Goal: Information Seeking & Learning: Understand process/instructions

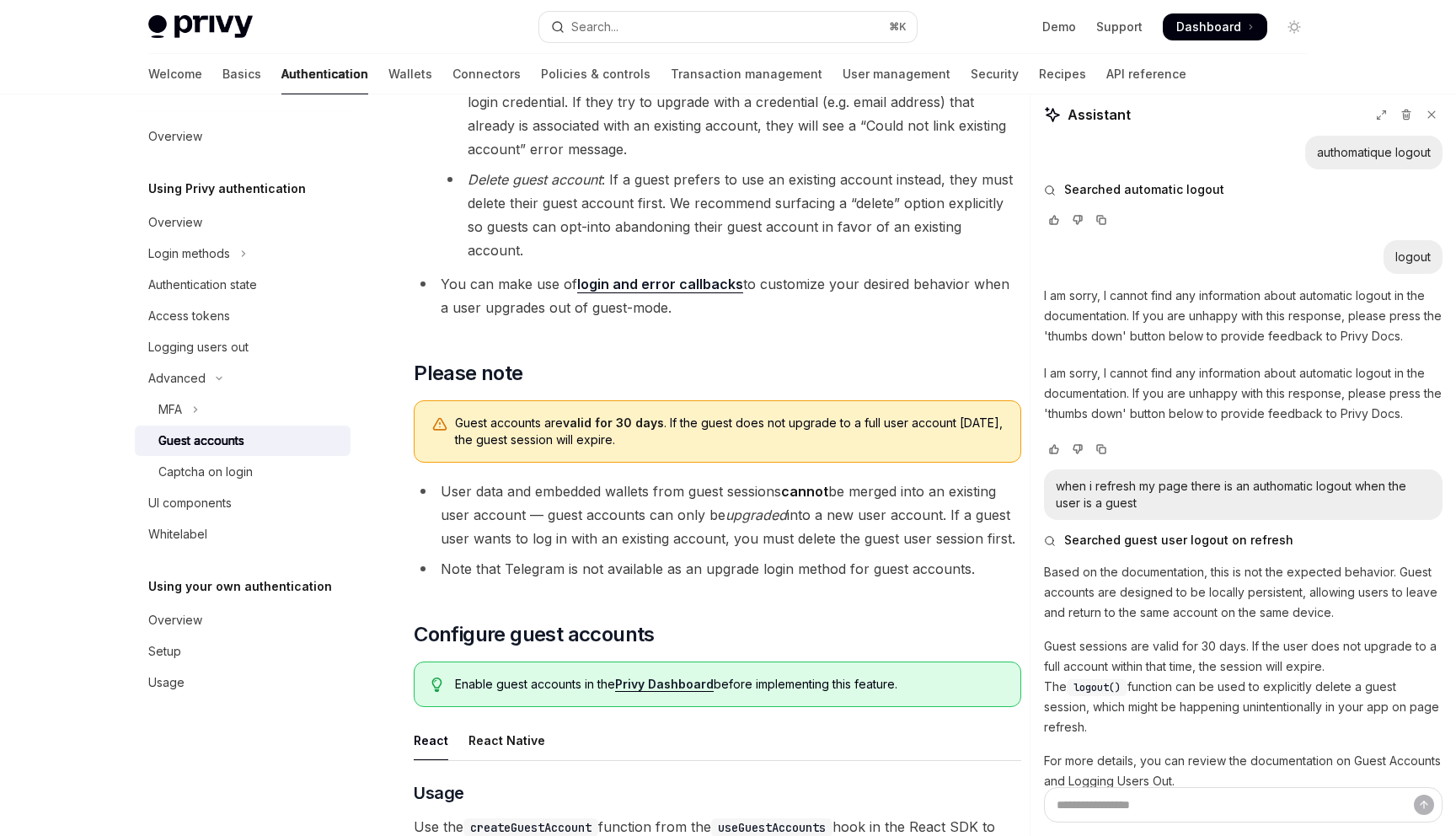
scroll to position [110, 0]
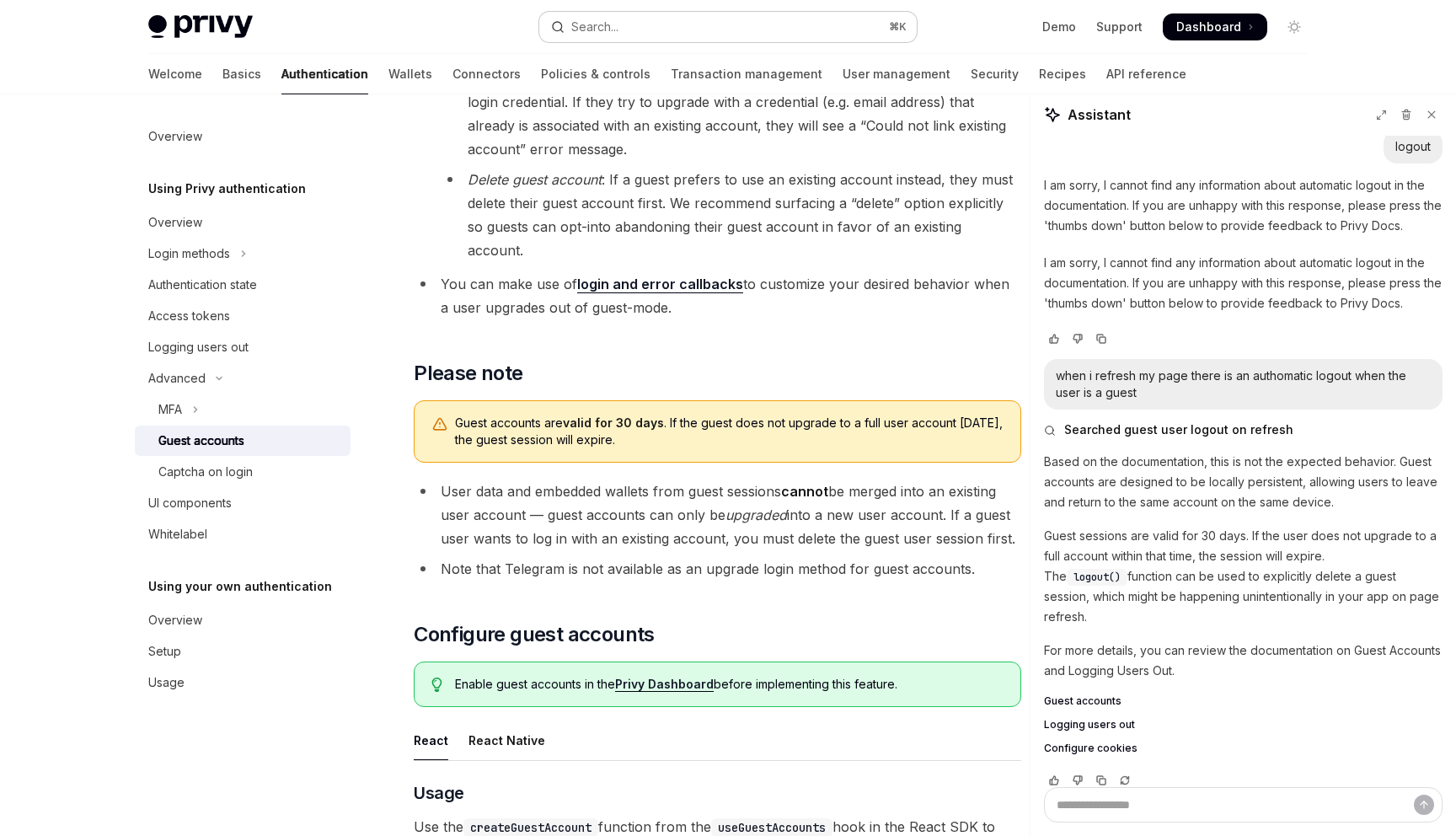
click at [585, 30] on div "Search..." at bounding box center [595, 26] width 48 height 20
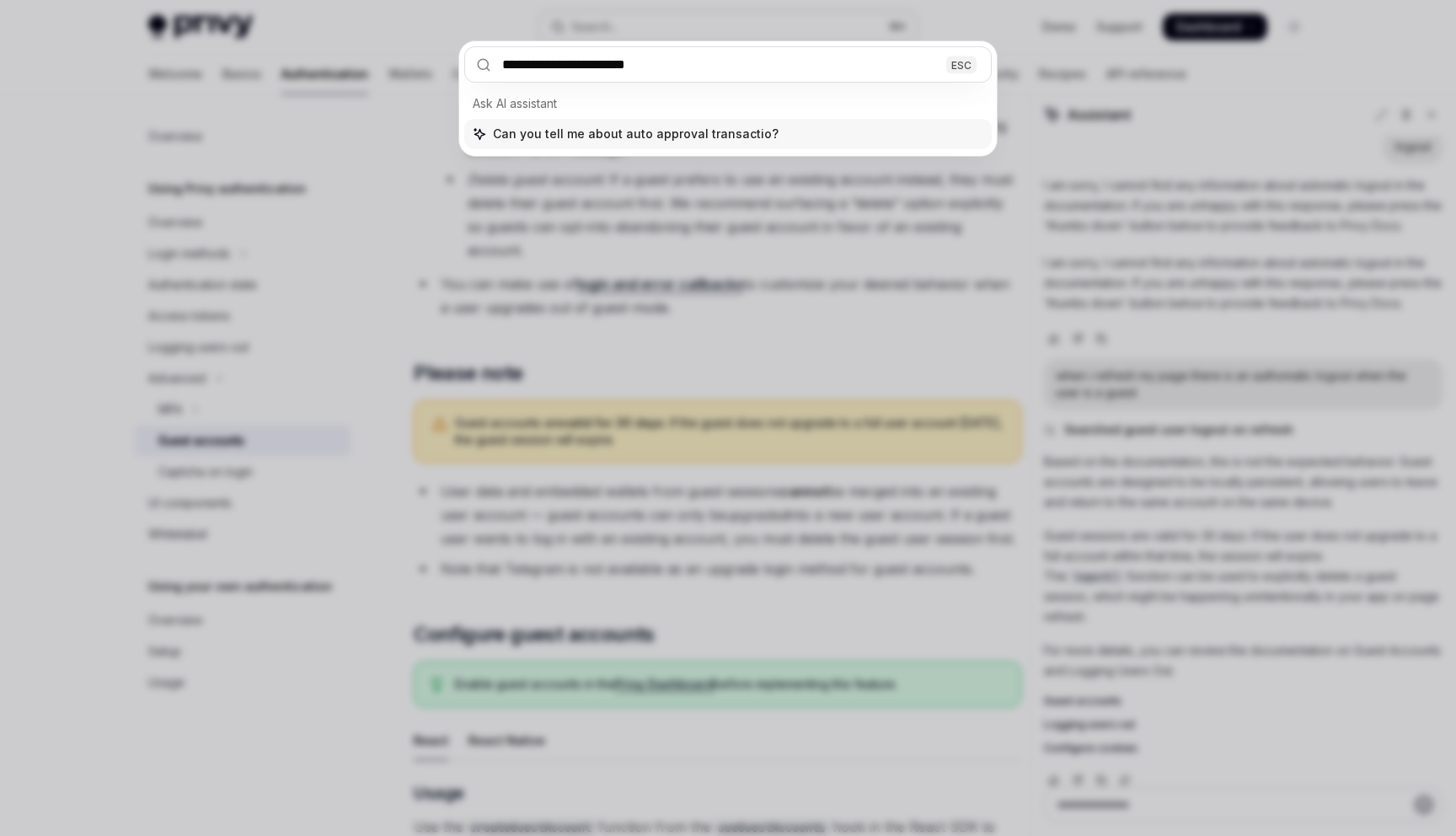
type input "**********"
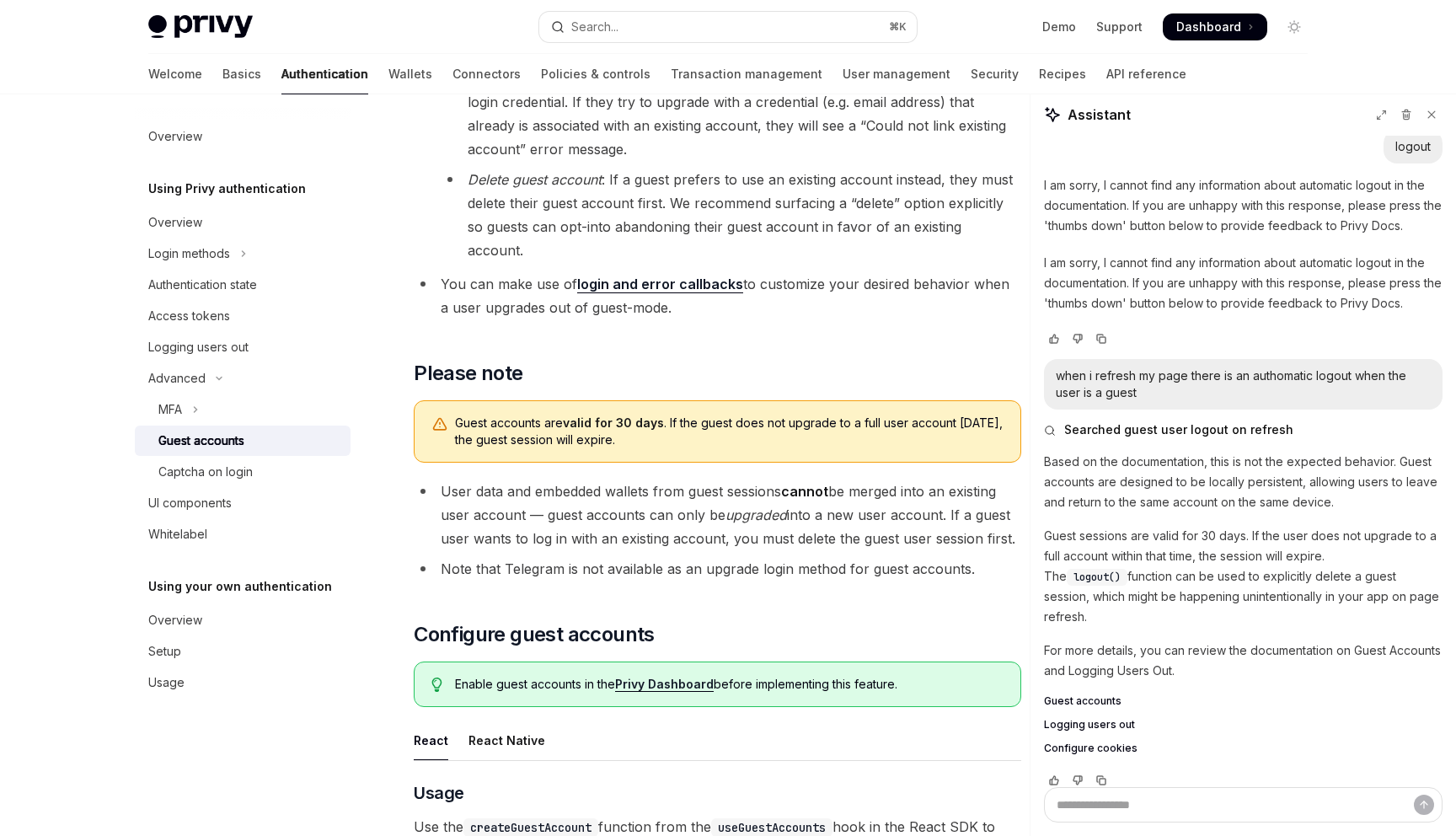
scroll to position [211, 0]
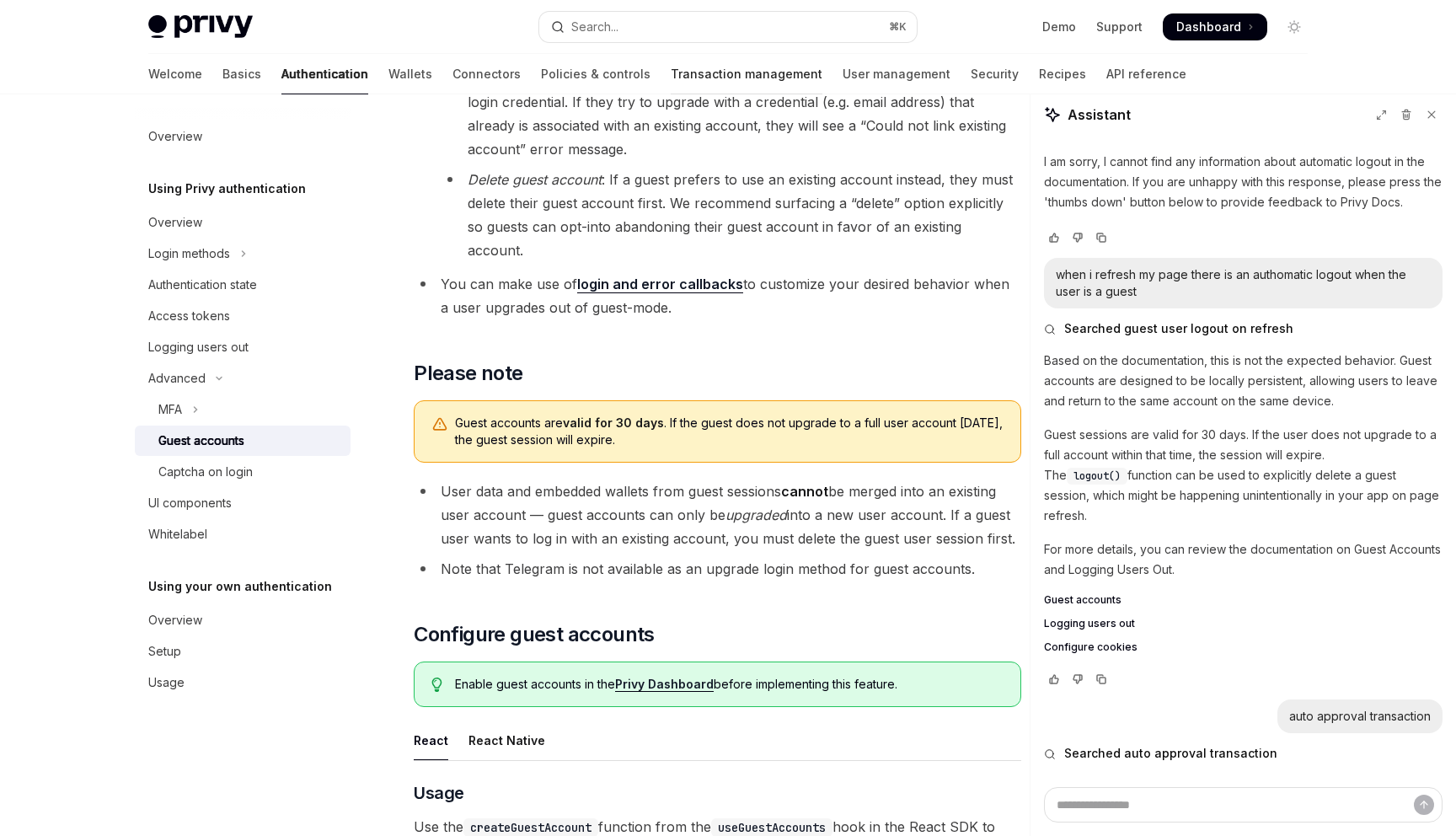
click at [671, 67] on link "Transaction management" at bounding box center [747, 74] width 152 height 41
type textarea "*"
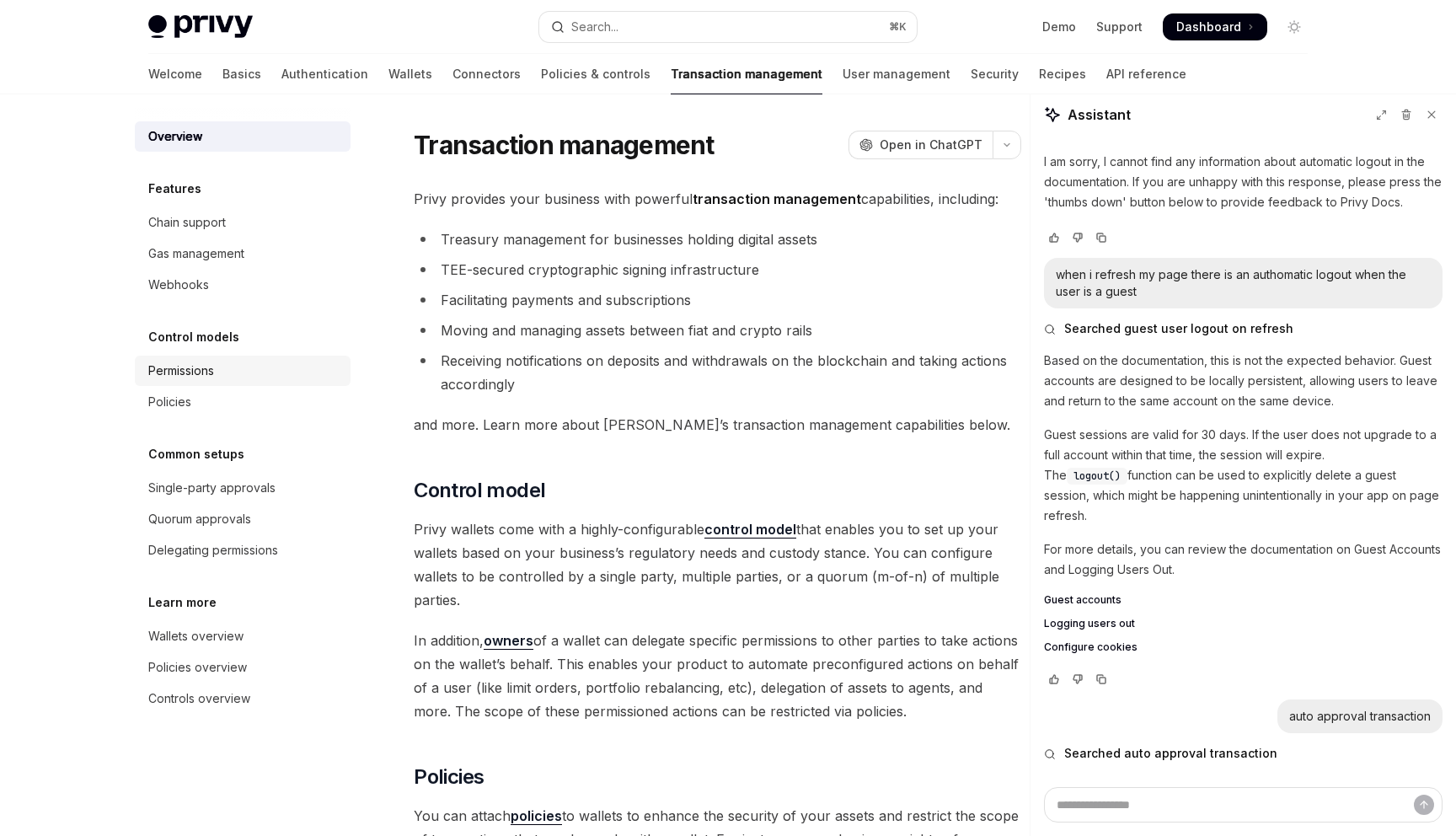
click at [261, 373] on div "Permissions" at bounding box center [244, 370] width 192 height 20
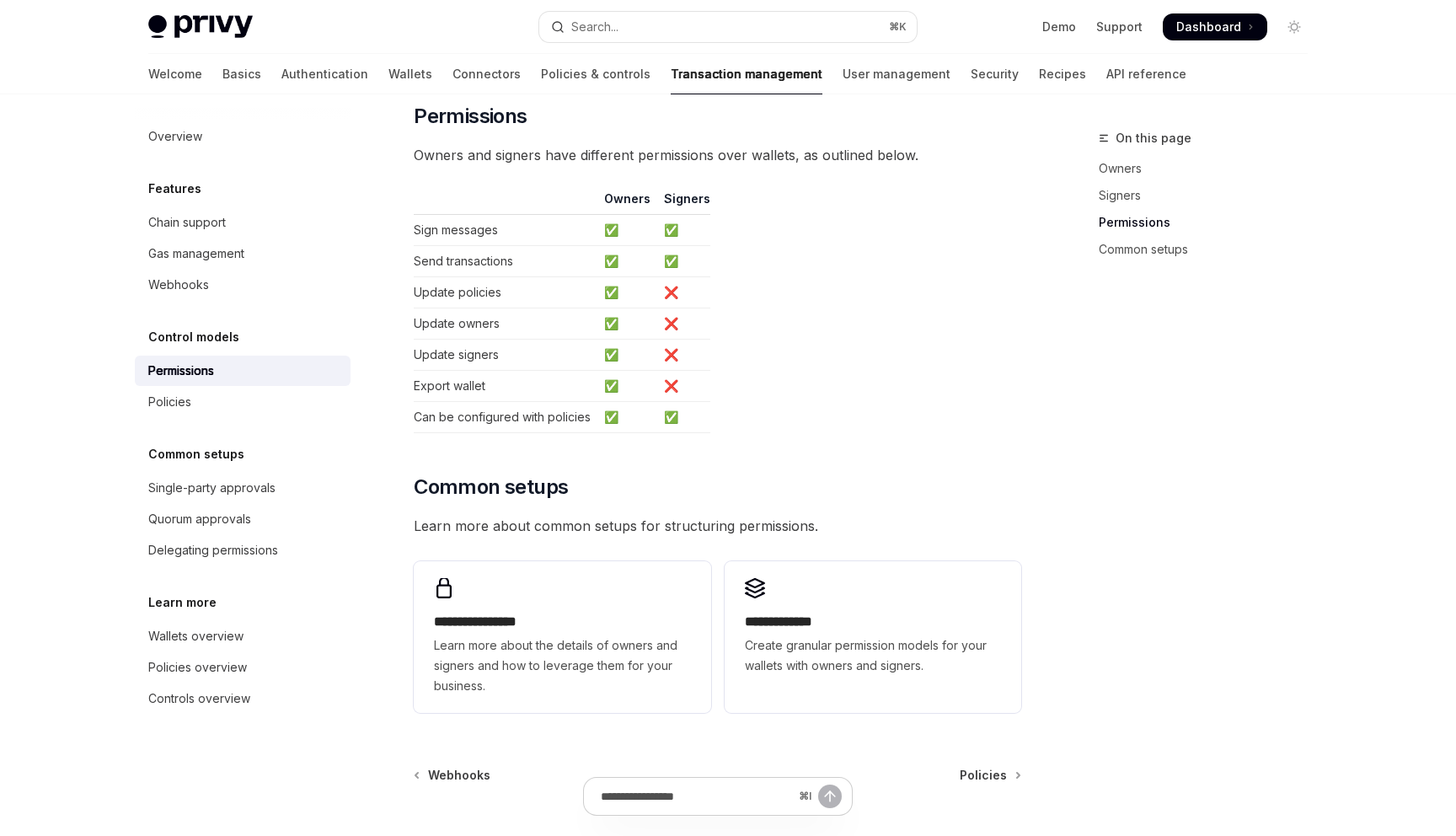
scroll to position [1004, 0]
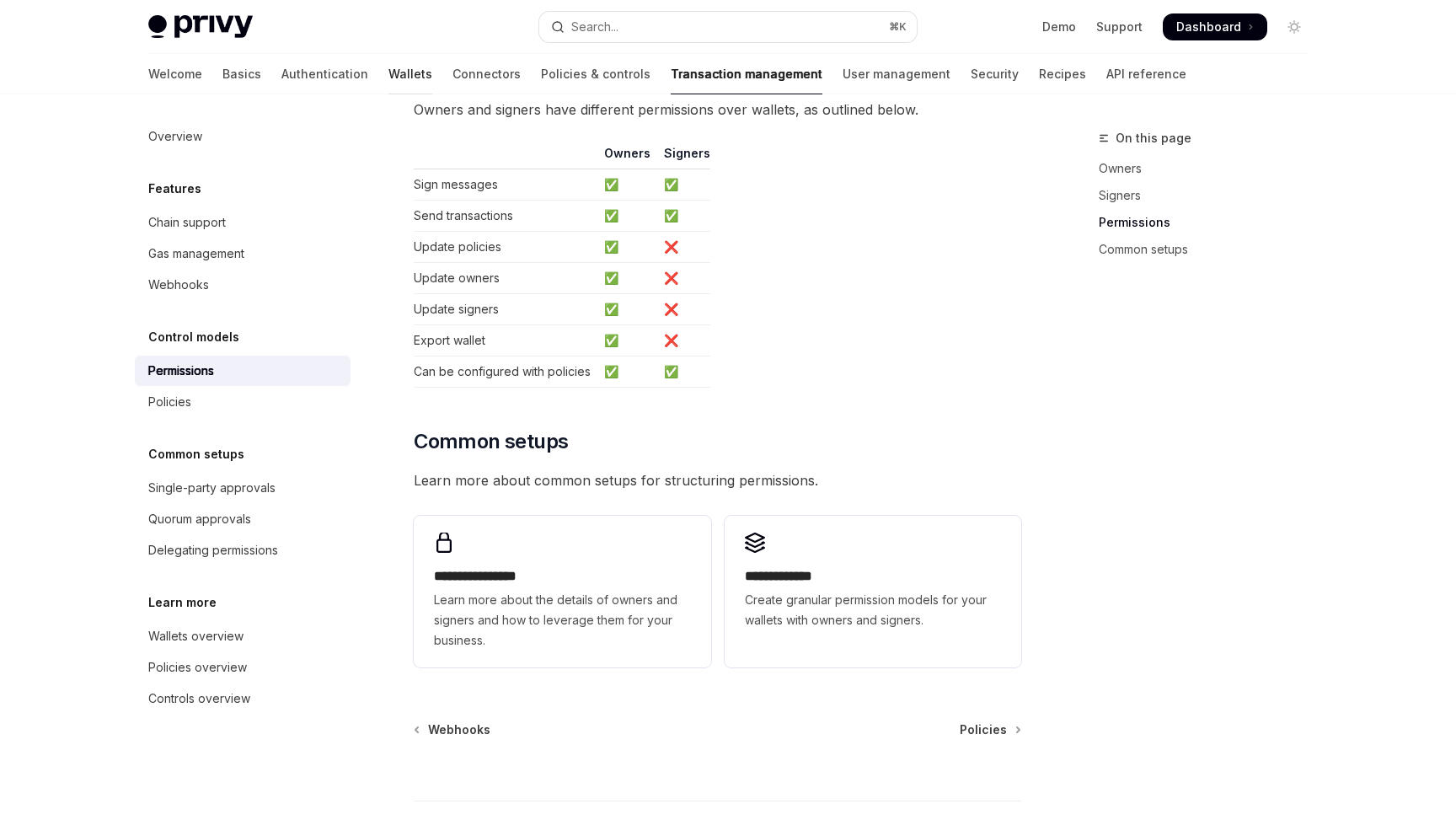
click at [389, 68] on link "Wallets" at bounding box center [411, 74] width 44 height 41
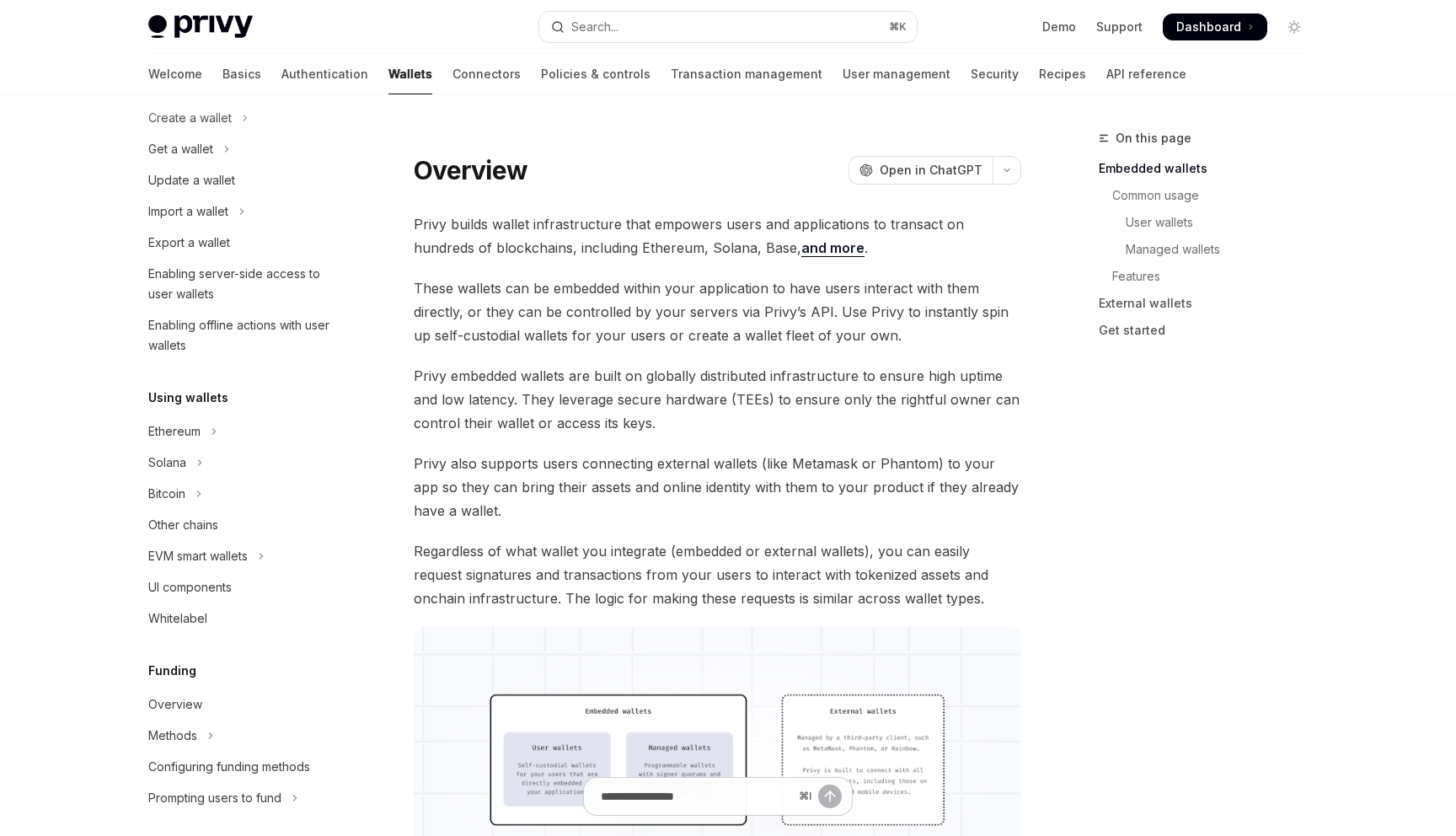
scroll to position [144, 0]
click at [235, 466] on button "Solana" at bounding box center [242, 462] width 216 height 30
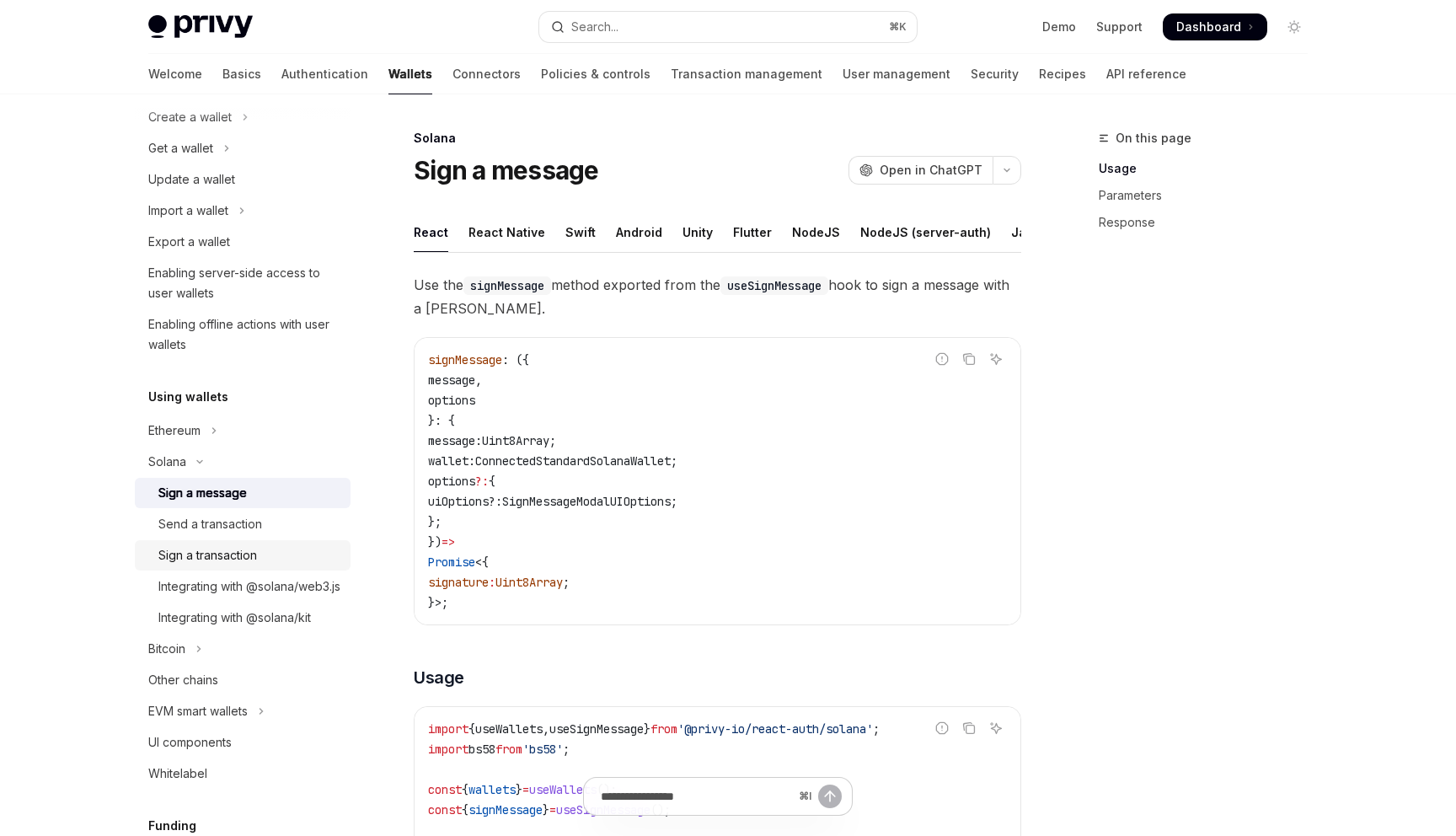
click at [243, 549] on div "Sign a transaction" at bounding box center [208, 555] width 99 height 20
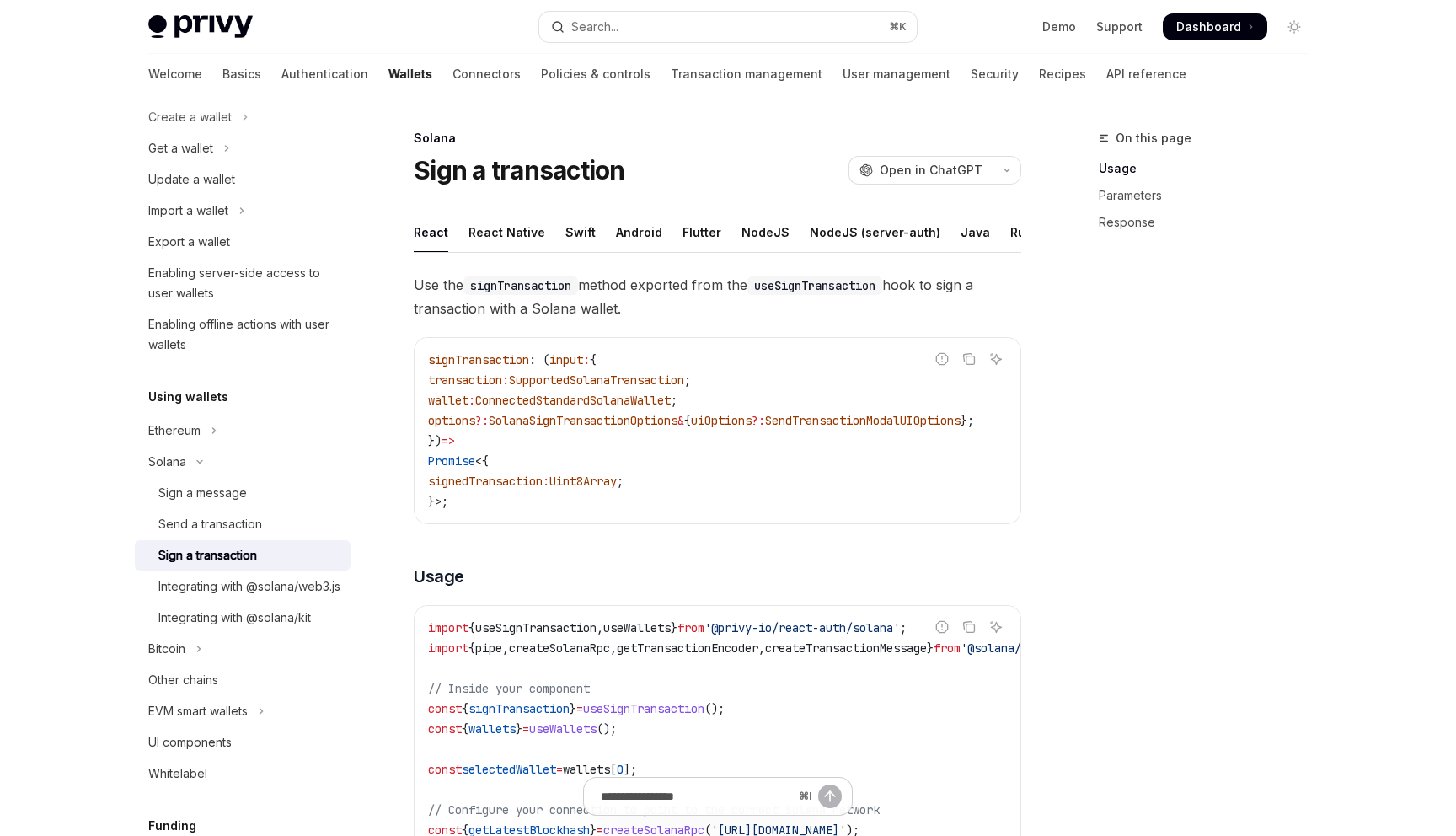
click at [546, 290] on code "signTransaction" at bounding box center [521, 285] width 115 height 18
copy code "signTransaction"
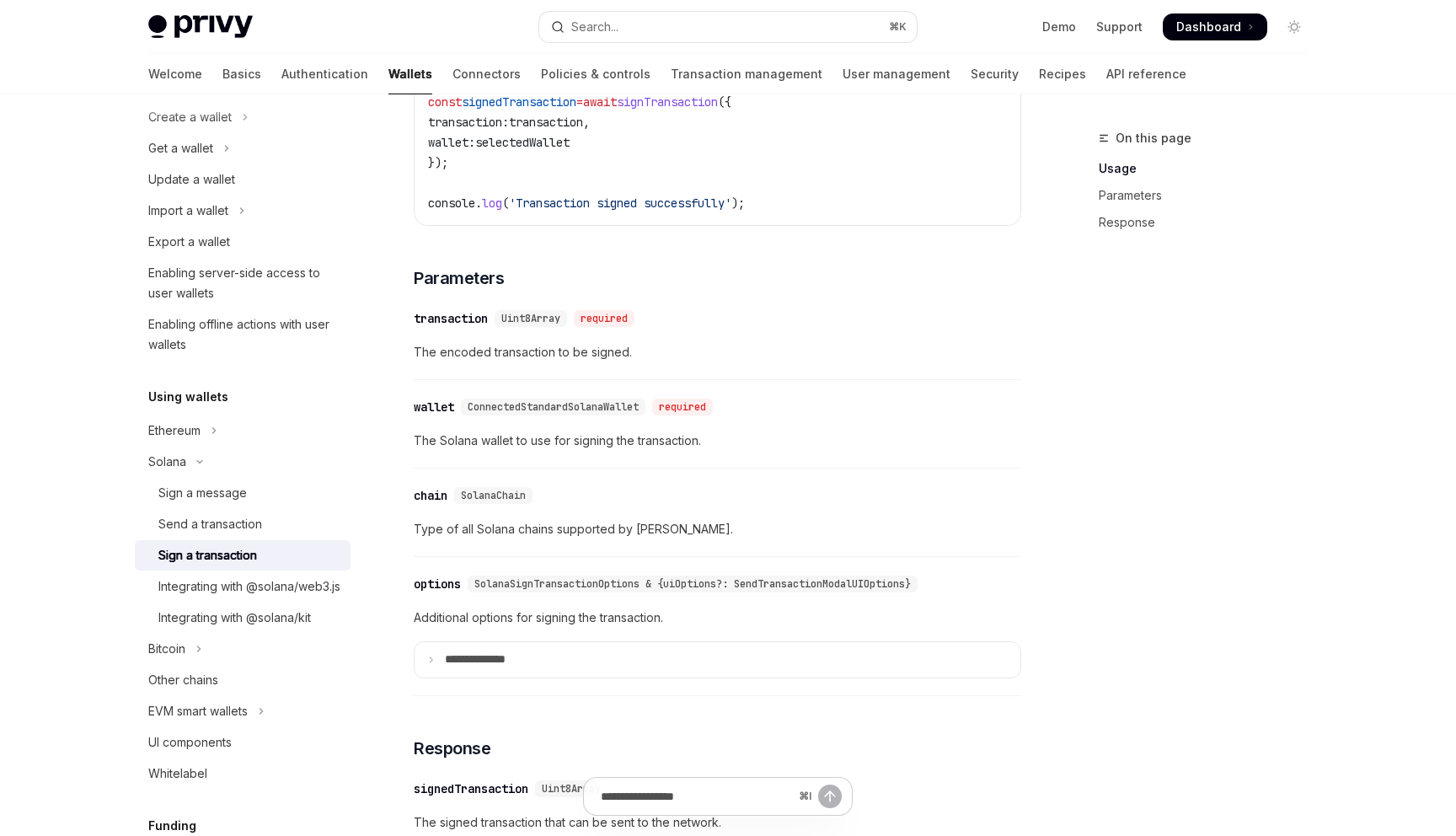
scroll to position [1097, 0]
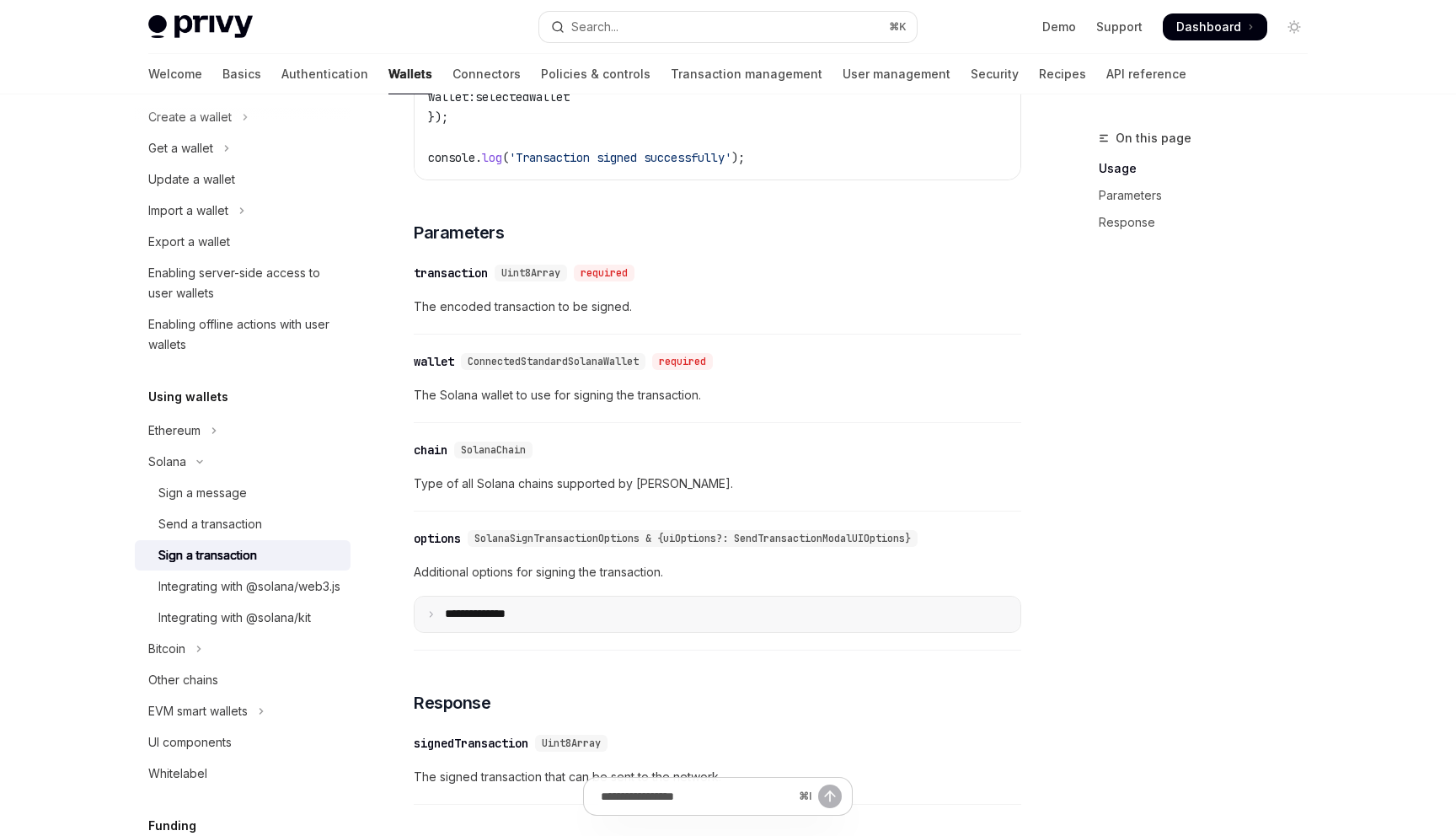
click at [427, 632] on summary "**** *********" at bounding box center [717, 614] width 606 height 35
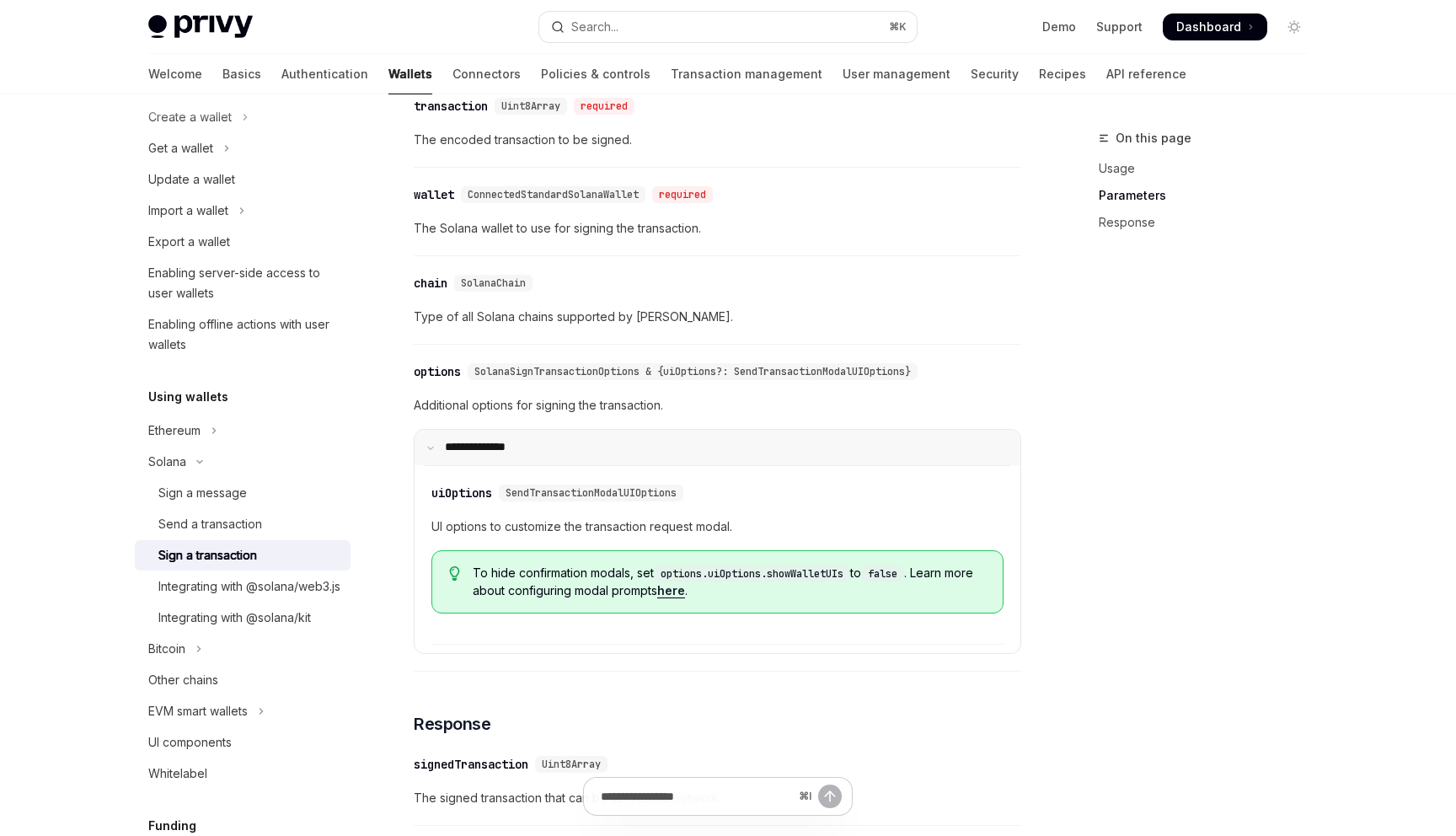
scroll to position [1265, 0]
click at [664, 581] on code "options.uiOptions.showWalletUIs" at bounding box center [752, 572] width 197 height 17
click at [685, 596] on link "here" at bounding box center [672, 588] width 28 height 15
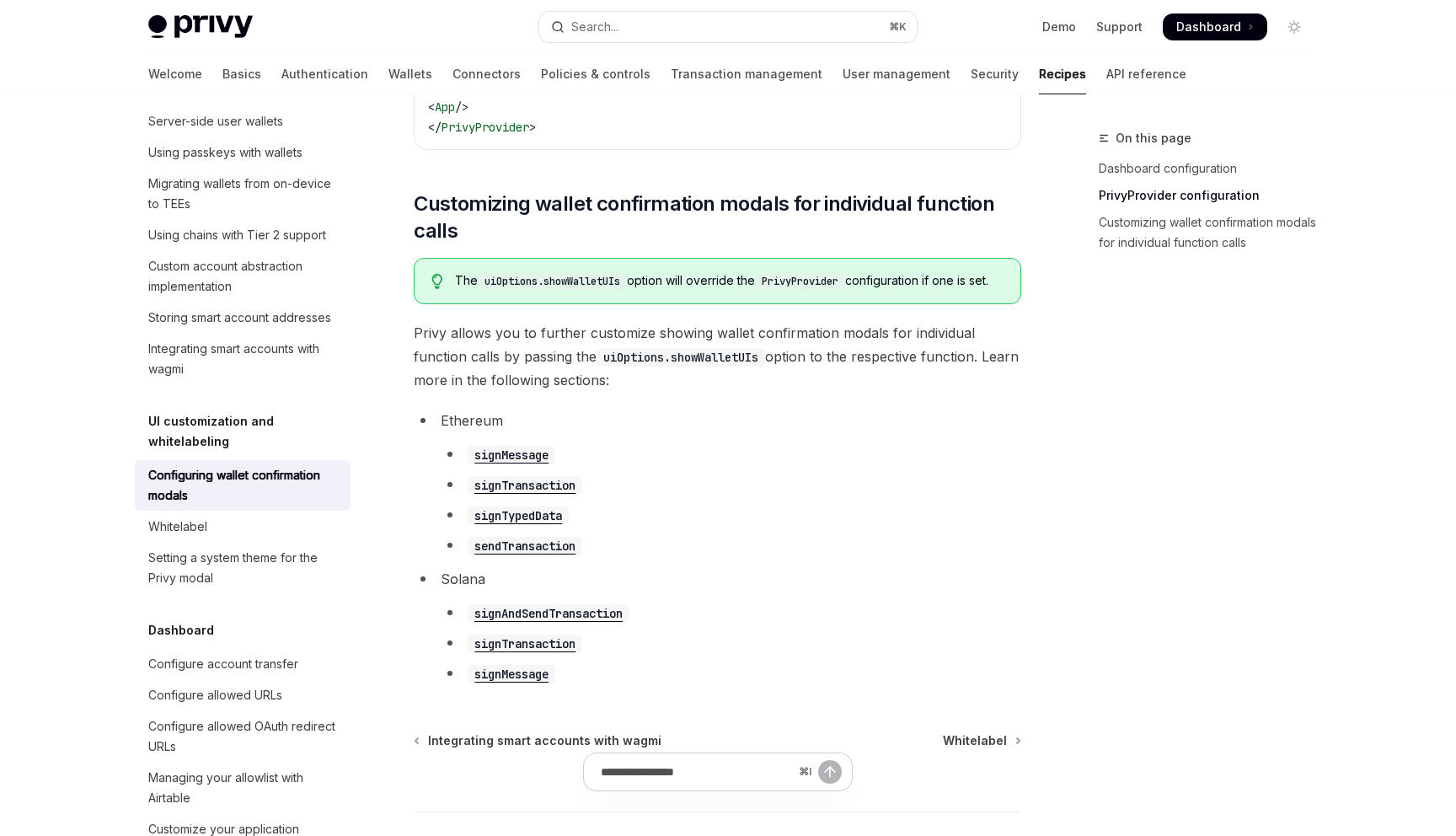
scroll to position [845, 0]
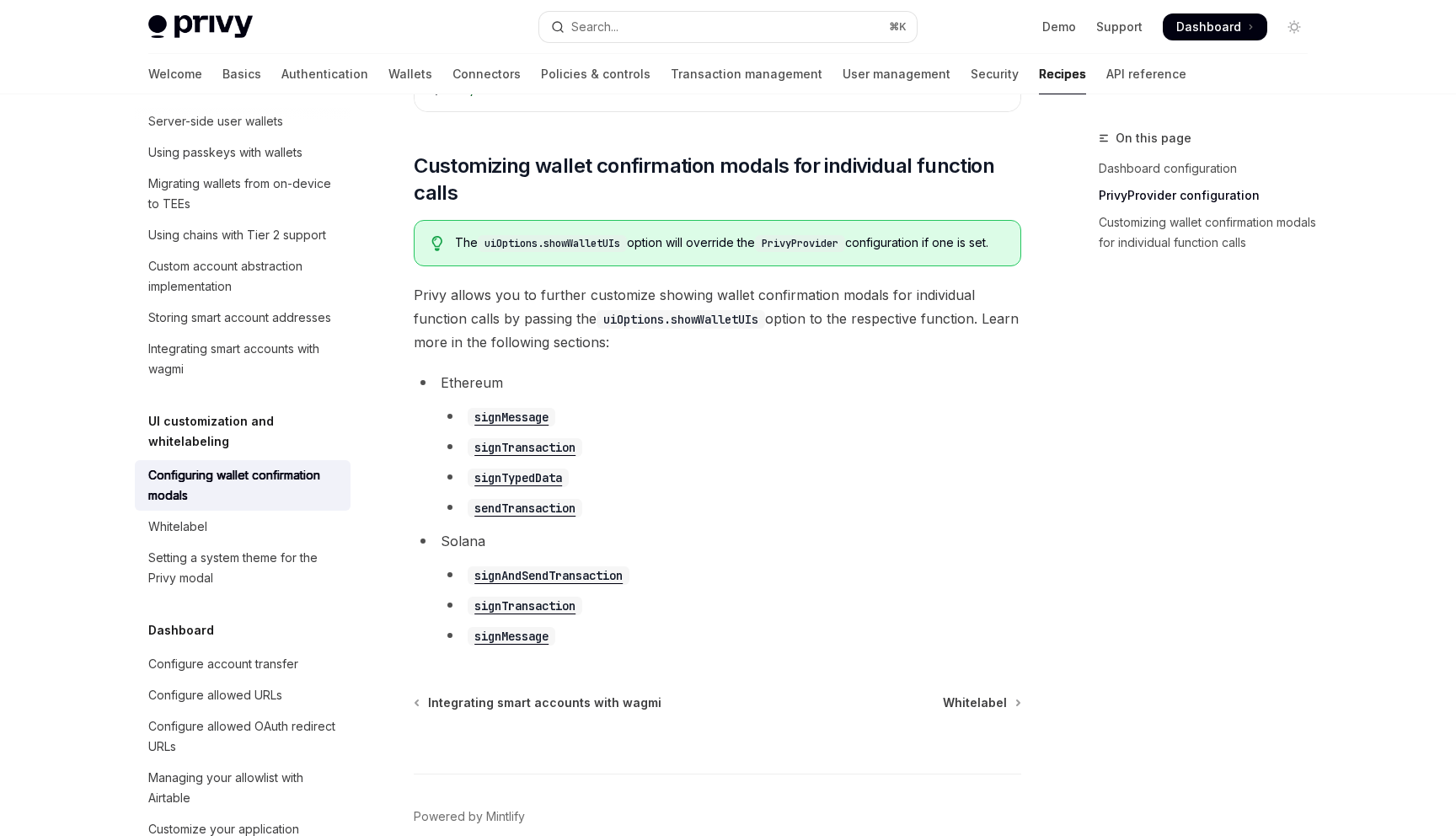
click at [550, 456] on code "signTransaction" at bounding box center [525, 447] width 115 height 18
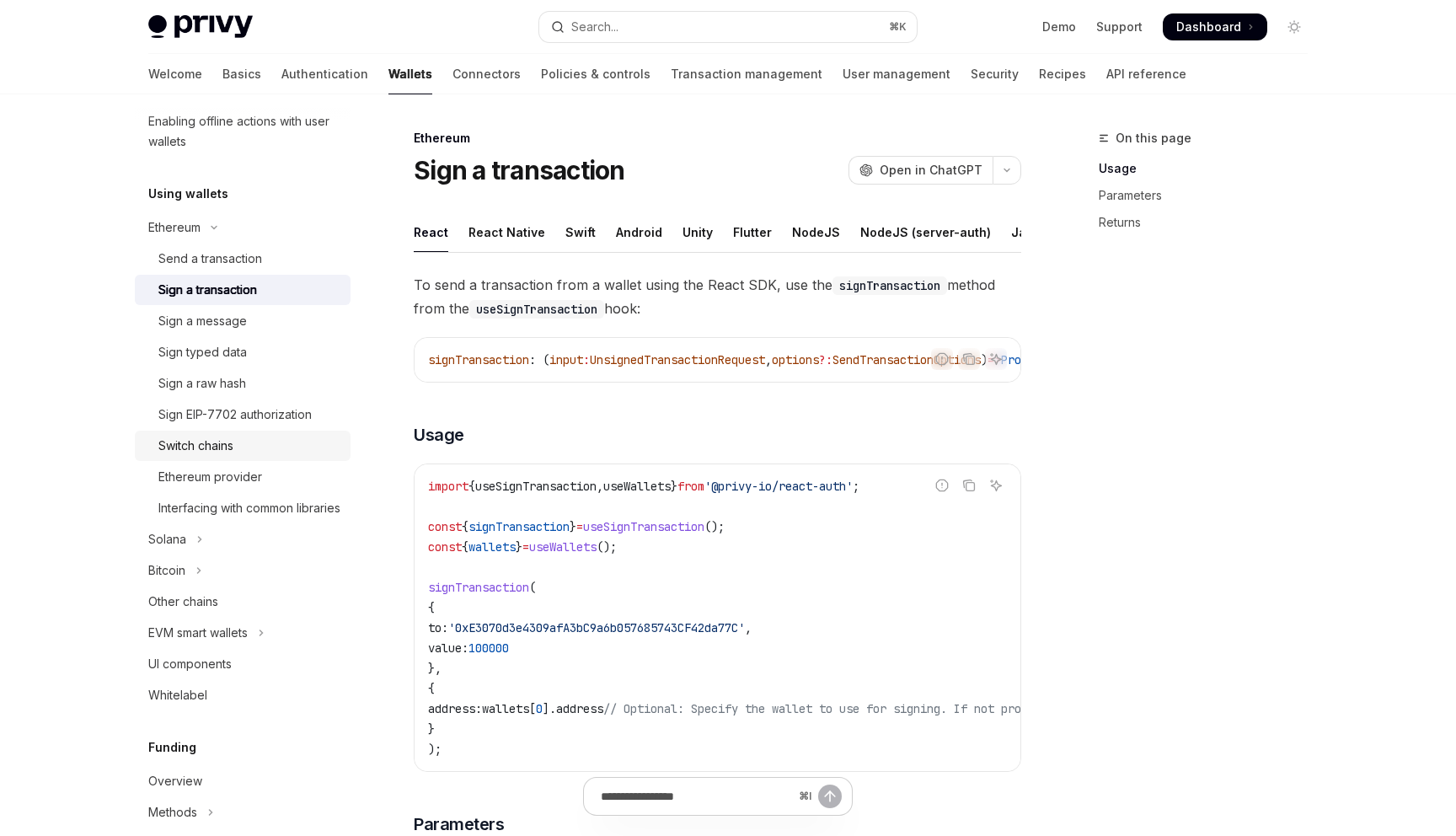
scroll to position [362, 0]
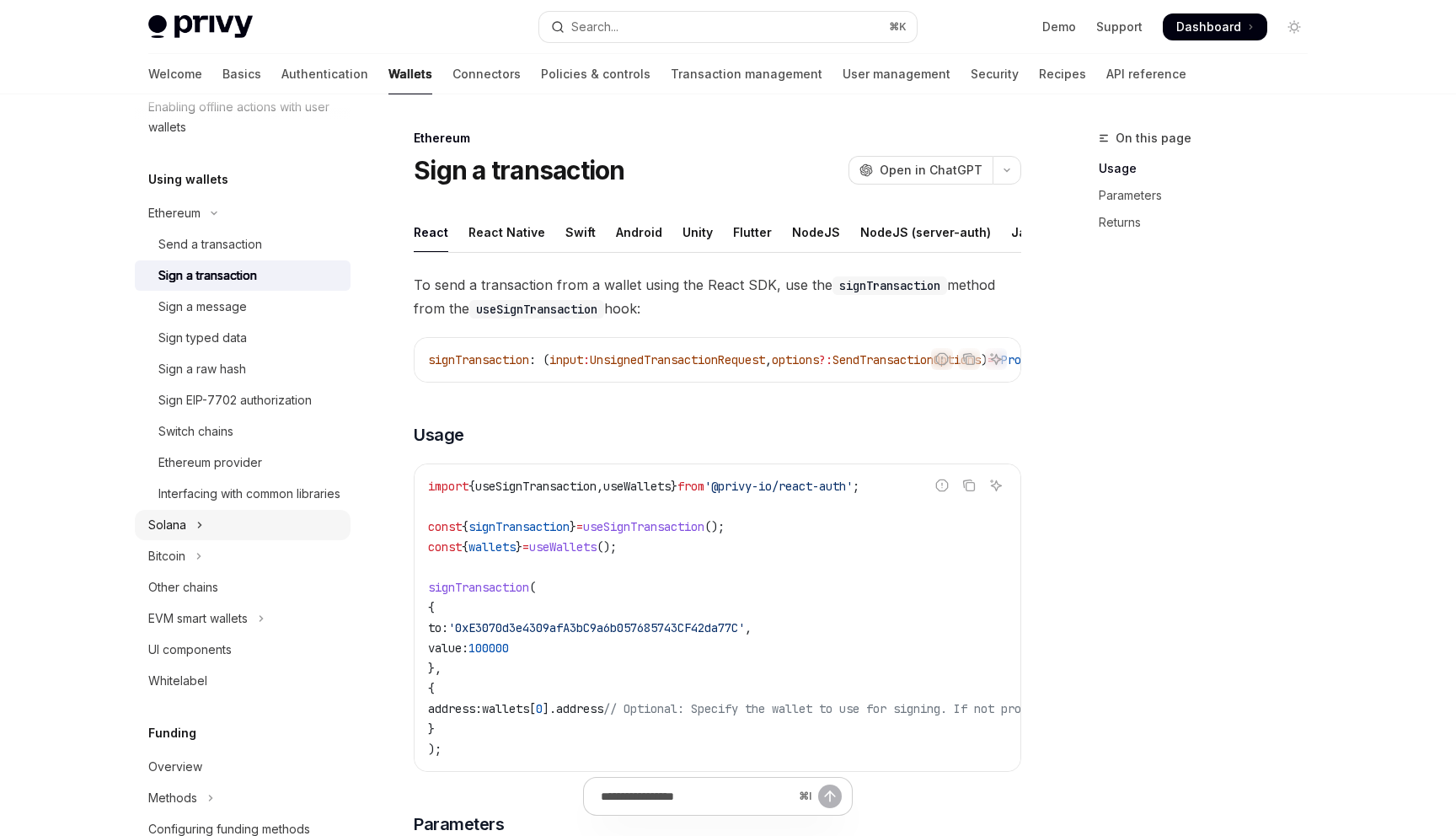
click at [234, 540] on button "Solana" at bounding box center [242, 525] width 216 height 30
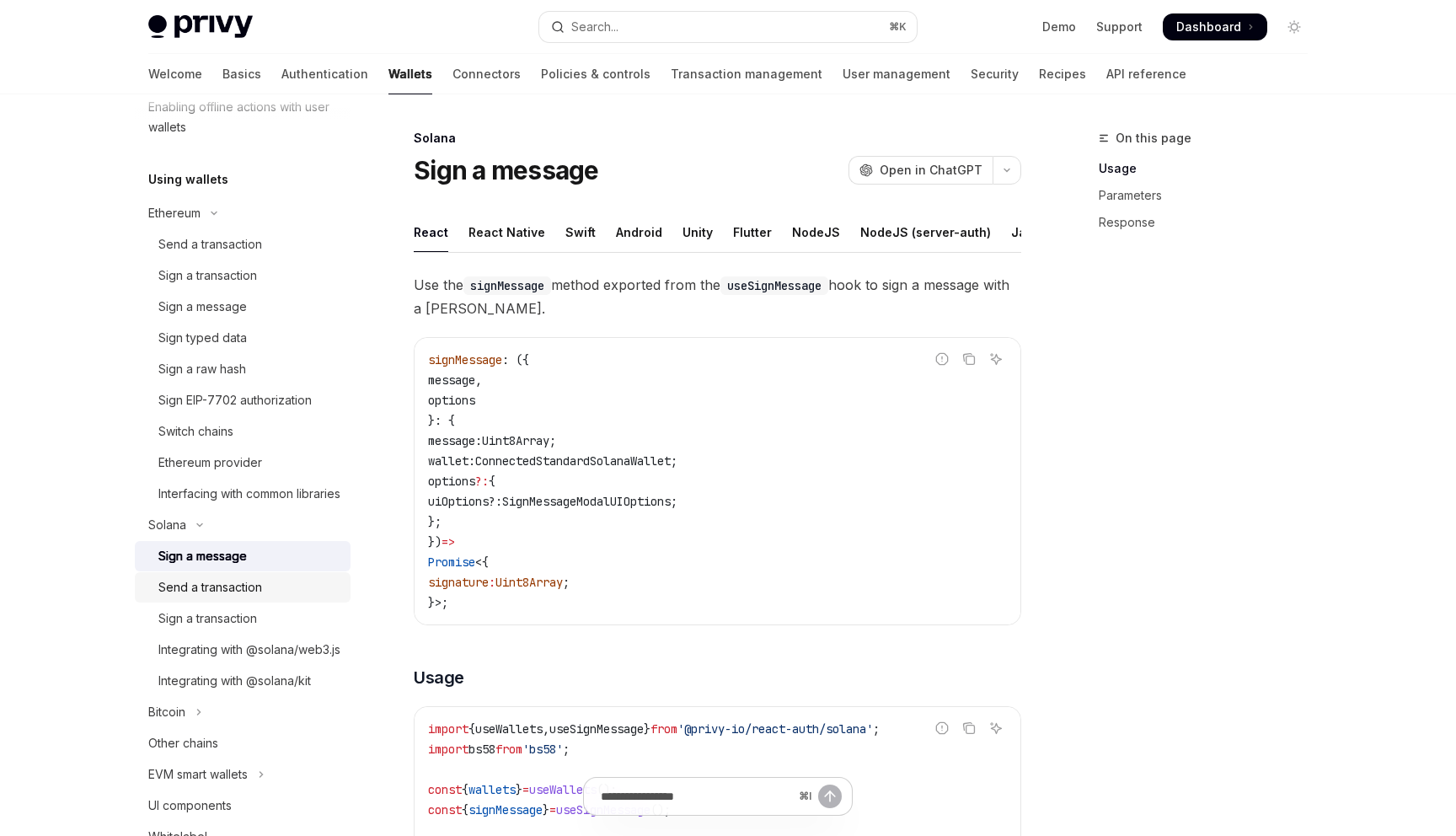
click at [232, 597] on div "Send a transaction" at bounding box center [211, 587] width 104 height 20
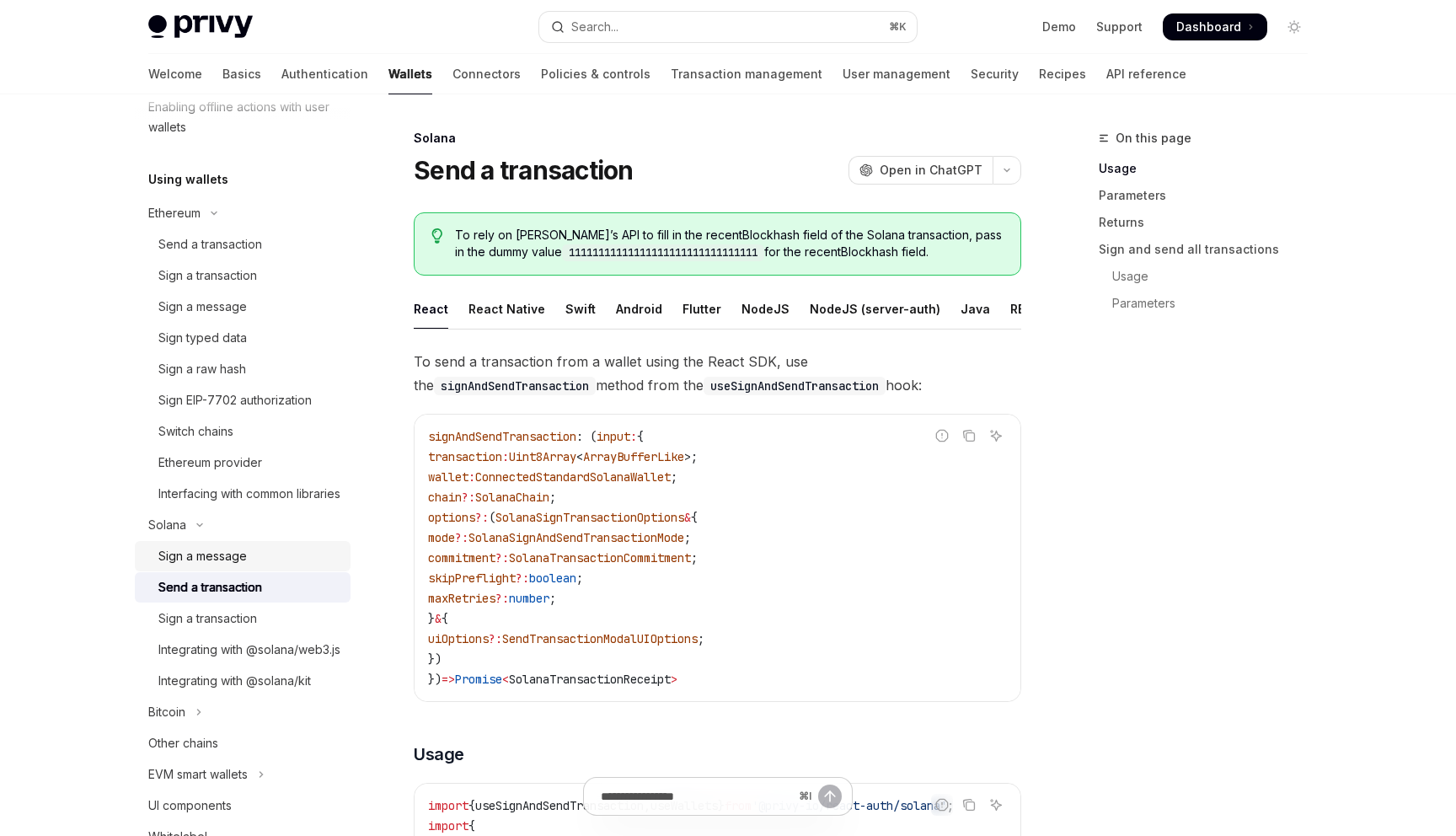
click at [234, 566] on div "Sign a message" at bounding box center [203, 556] width 88 height 20
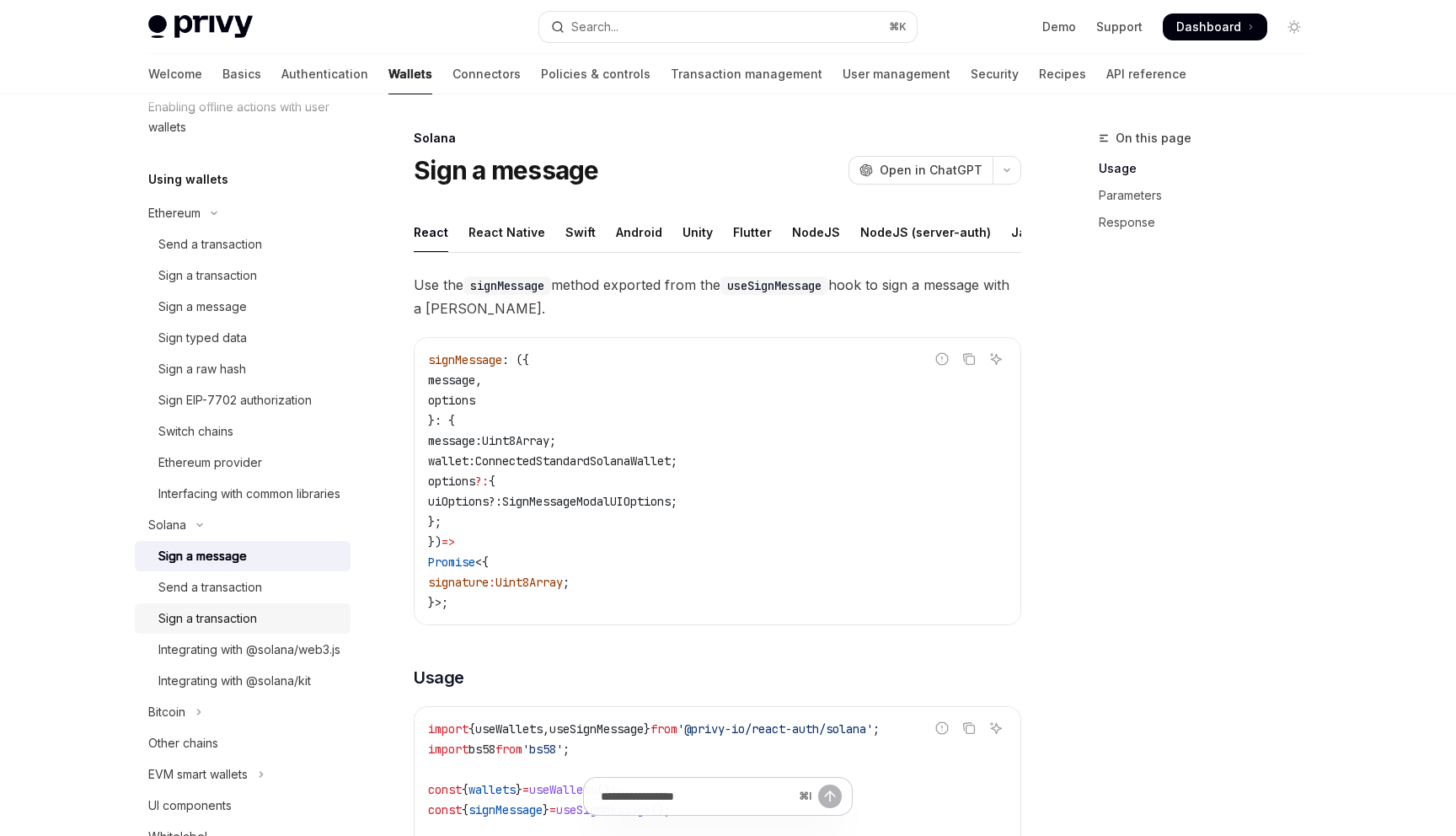
click at [247, 628] on div "Sign a transaction" at bounding box center [208, 618] width 99 height 20
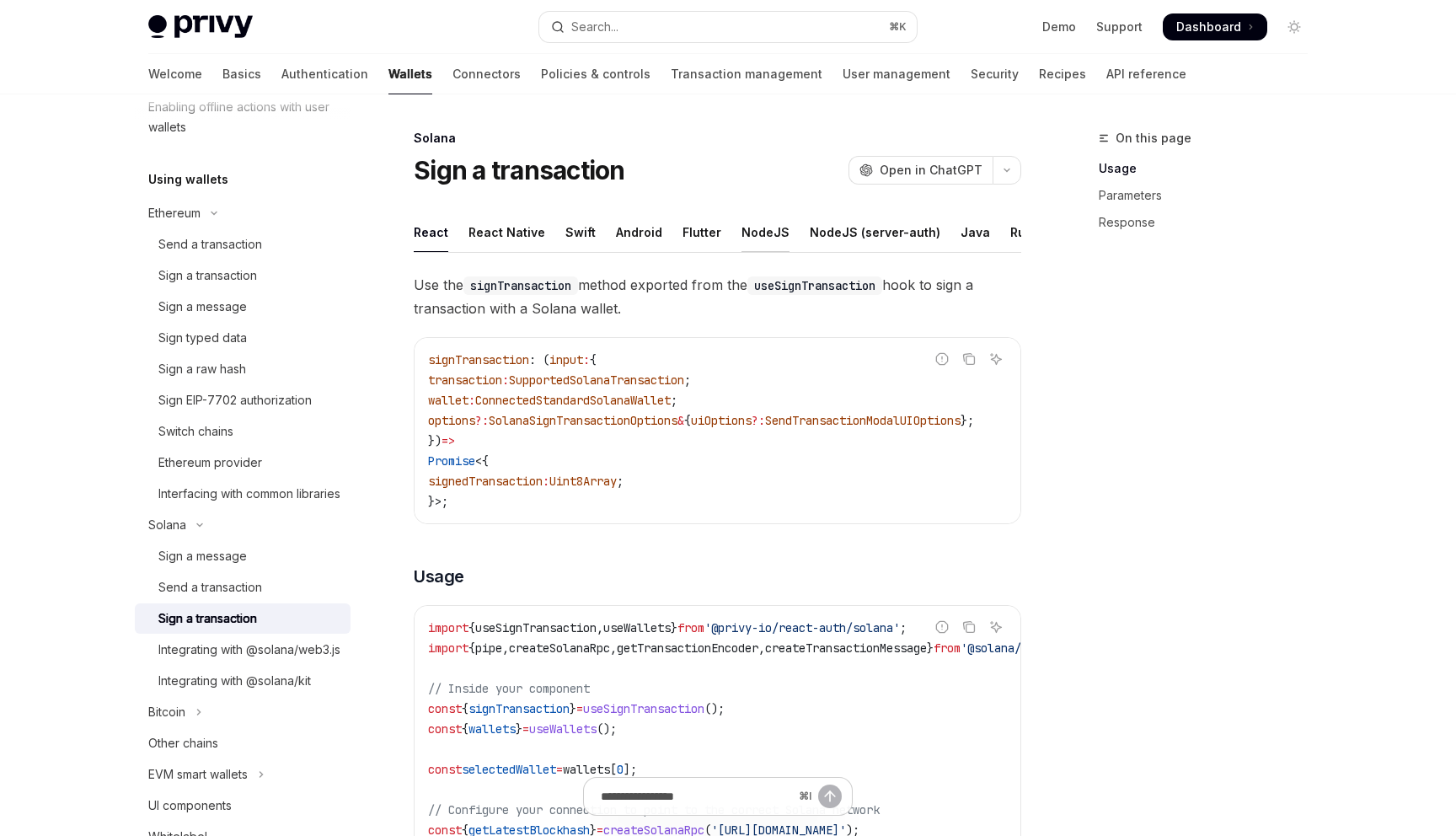
click at [770, 225] on div "NodeJS" at bounding box center [765, 232] width 48 height 40
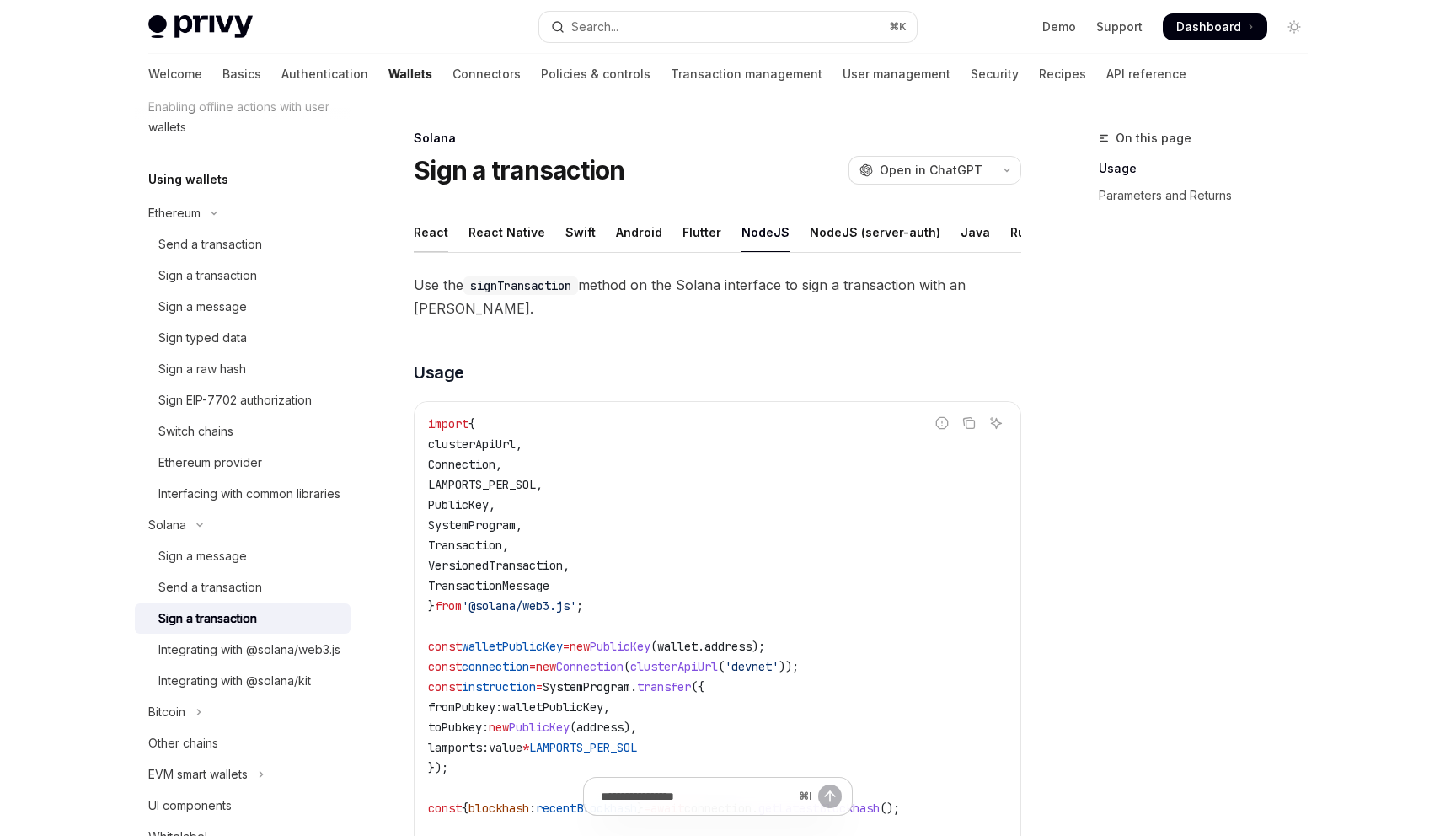
click at [427, 226] on div "React" at bounding box center [431, 232] width 34 height 40
type textarea "*"
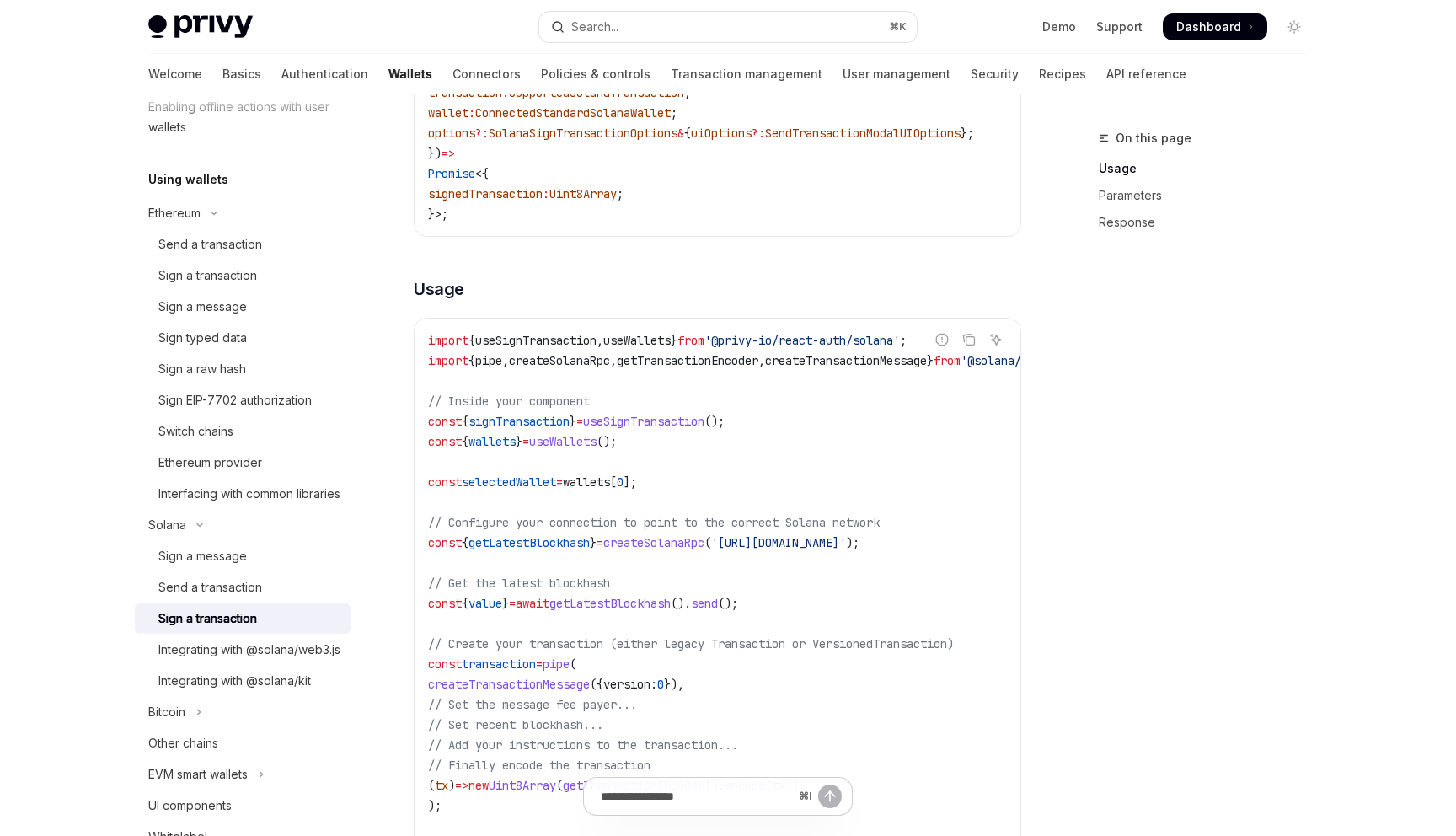
scroll to position [289, 0]
click at [558, 419] on span "signTransaction" at bounding box center [519, 419] width 101 height 15
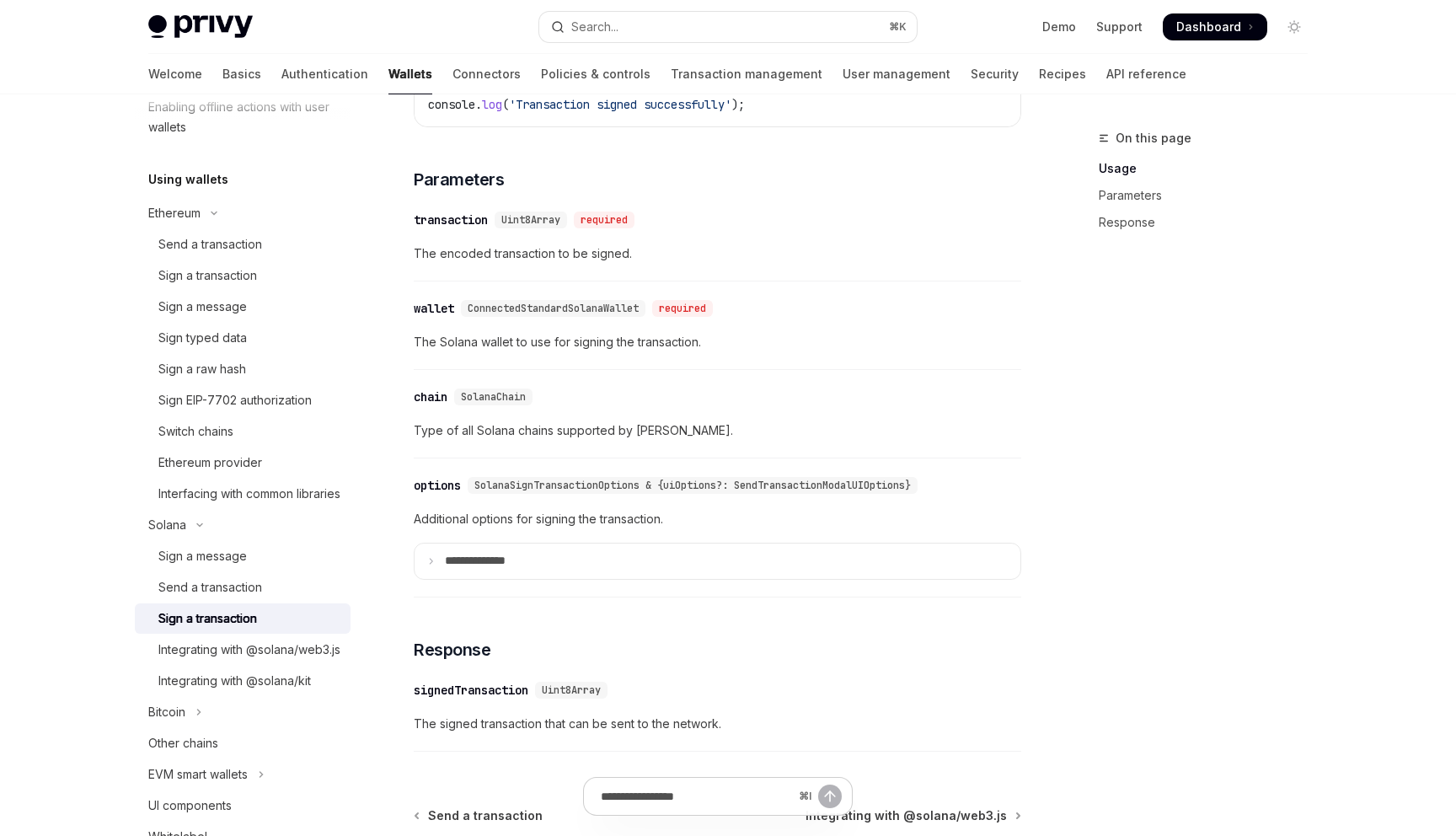
scroll to position [1166, 0]
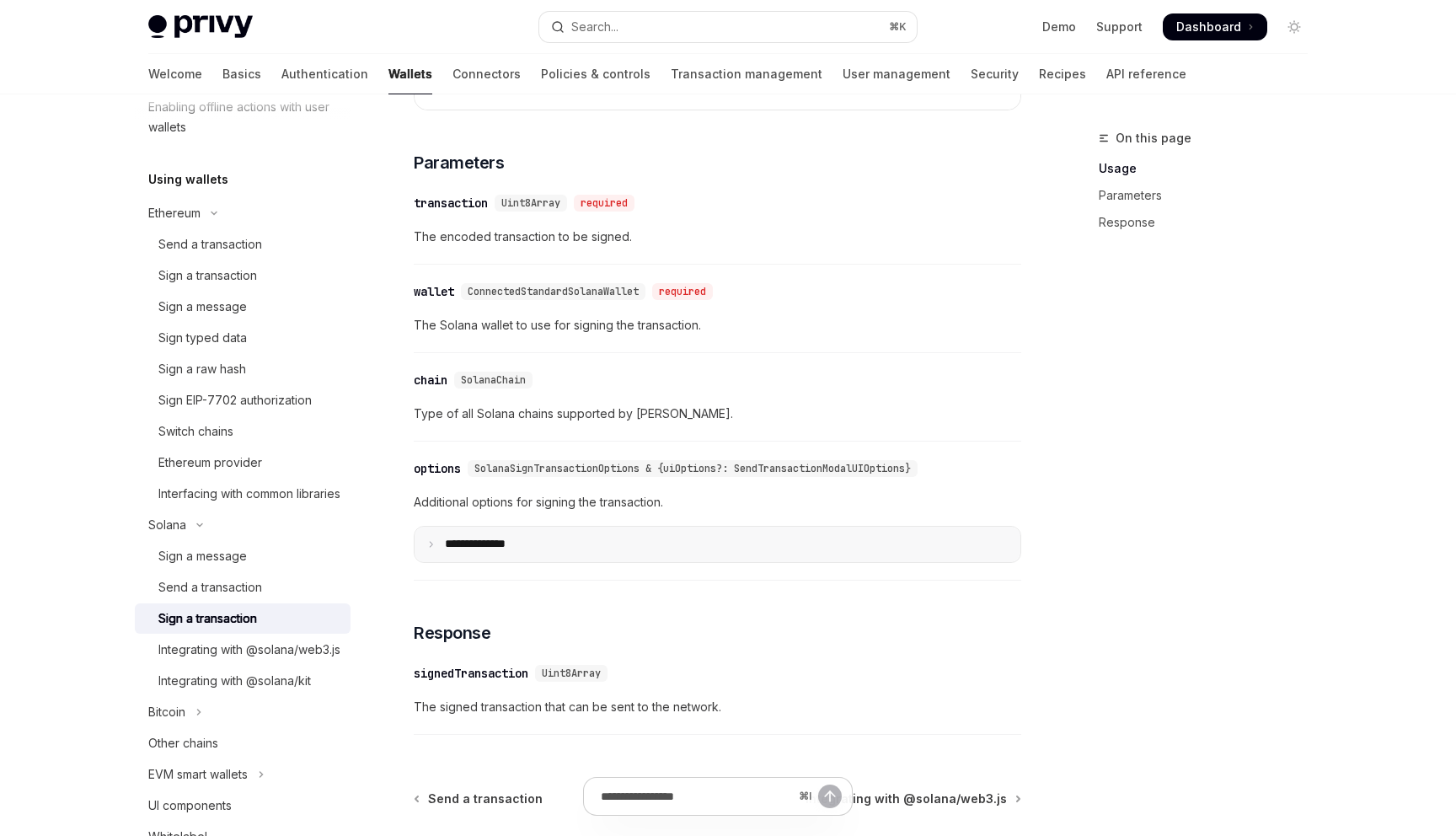
click at [583, 561] on summary "**** *********" at bounding box center [717, 544] width 606 height 35
